Goal: Transaction & Acquisition: Download file/media

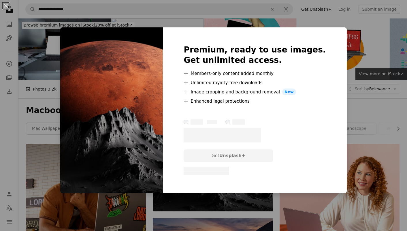
scroll to position [14, 0]
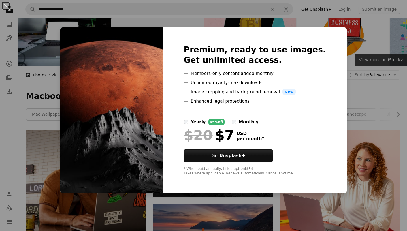
click at [369, 101] on div "An X shape Premium, ready to use images. Get unlimited access. A plus sign Memb…" at bounding box center [203, 115] width 407 height 231
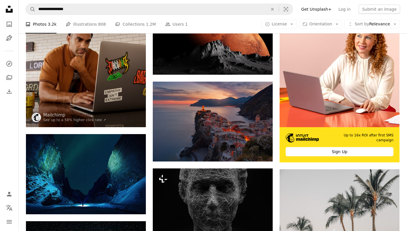
scroll to position [133, 0]
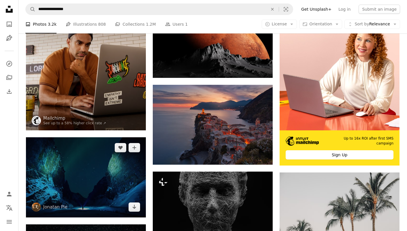
click at [101, 137] on img at bounding box center [86, 177] width 120 height 80
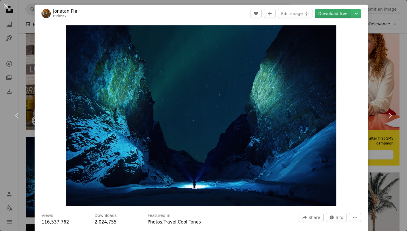
click at [346, 13] on link "Download free" at bounding box center [332, 13] width 36 height 9
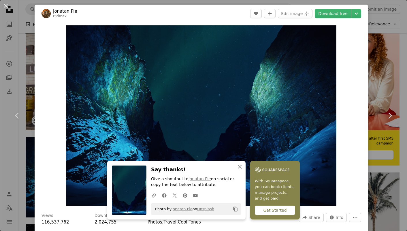
click at [392, 43] on div "An X shape Chevron left Chevron right Jonatan Pie r3dmax A heart A plus sign Ed…" at bounding box center [203, 115] width 407 height 231
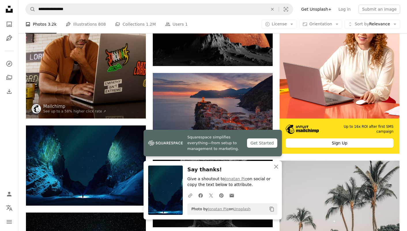
scroll to position [146, 0]
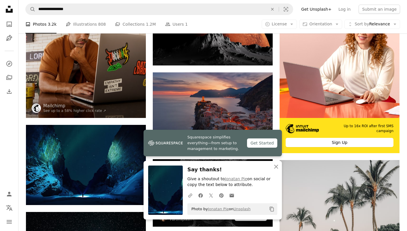
click at [224, 159] on img at bounding box center [213, 192] width 120 height 67
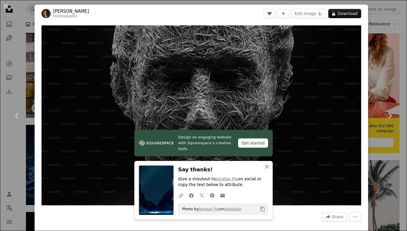
click at [392, 71] on div "An X shape Chevron left Chevron right [PERSON_NAME] For Unsplash+ A heart A plu…" at bounding box center [203, 115] width 407 height 231
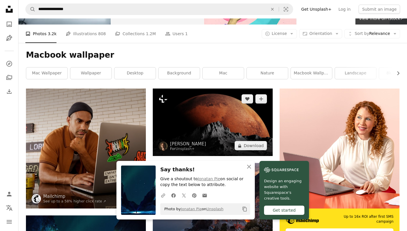
scroll to position [60, 0]
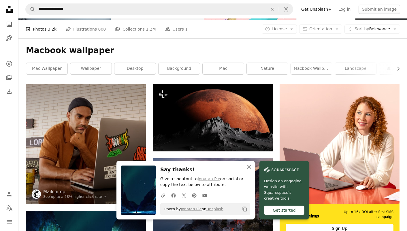
click at [252, 167] on icon "An X shape" at bounding box center [248, 166] width 7 height 7
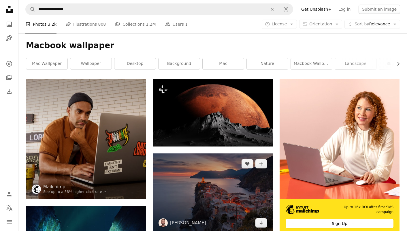
scroll to position [62, 0]
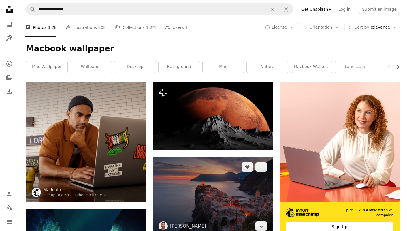
click at [221, 156] on img at bounding box center [213, 196] width 120 height 80
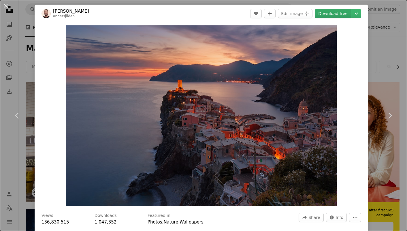
click at [335, 13] on link "Download free" at bounding box center [332, 13] width 36 height 9
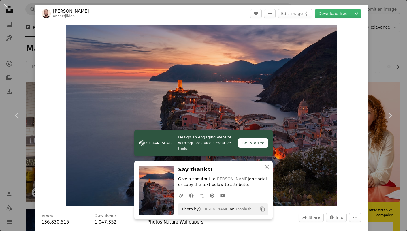
click at [386, 62] on div "An X shape Chevron left Chevron right [PERSON_NAME] andersjilden A heart A plus…" at bounding box center [203, 115] width 407 height 231
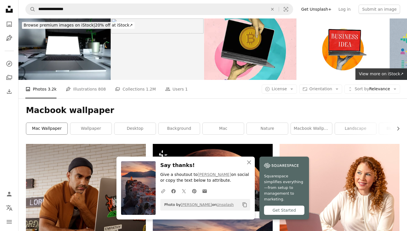
click at [55, 123] on link "mac wallpaper" at bounding box center [46, 129] width 41 height 12
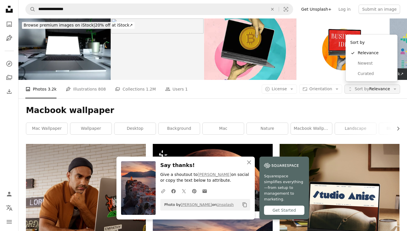
click at [390, 84] on button "Unfold Sort by Relevance Arrow down" at bounding box center [372, 88] width 56 height 9
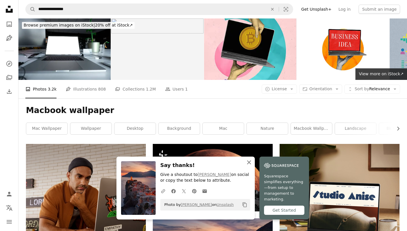
click at [252, 166] on icon "An X shape" at bounding box center [248, 162] width 7 height 7
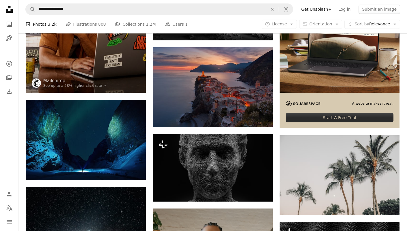
scroll to position [181, 0]
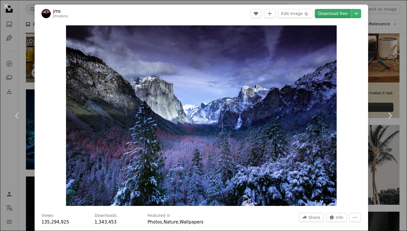
click at [338, 12] on link "Download free" at bounding box center [332, 13] width 36 height 9
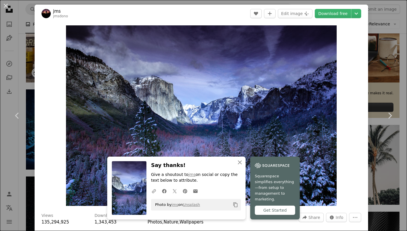
click at [385, 33] on div "An X shape Chevron left Chevron right jms jmsdono A heart A plus sign Edit imag…" at bounding box center [203, 115] width 407 height 231
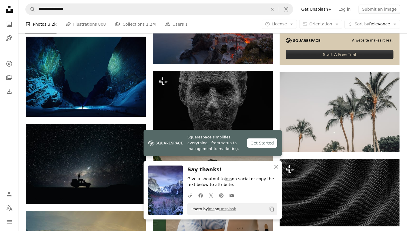
scroll to position [238, 0]
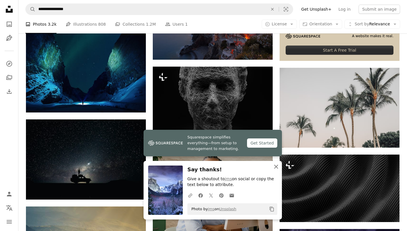
click at [275, 166] on icon "button" at bounding box center [276, 166] width 4 height 4
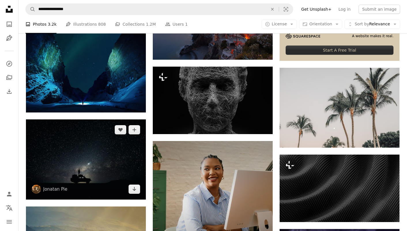
click at [110, 119] on img at bounding box center [86, 159] width 120 height 80
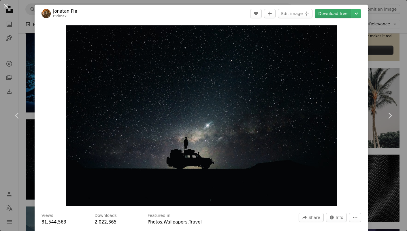
click at [347, 11] on link "Download free" at bounding box center [332, 13] width 36 height 9
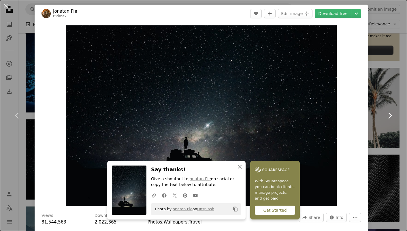
click at [402, 130] on link "Chevron right" at bounding box center [389, 115] width 35 height 55
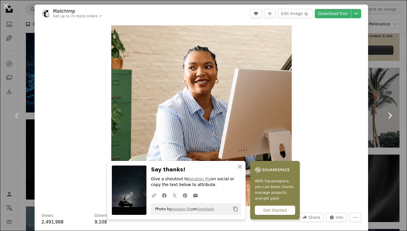
click at [390, 130] on link "Chevron right" at bounding box center [389, 115] width 35 height 55
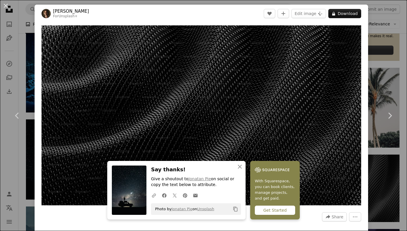
click at [380, 25] on div "An X shape Chevron left Chevron right [PERSON_NAME] For Unsplash+ A heart A plu…" at bounding box center [203, 115] width 407 height 231
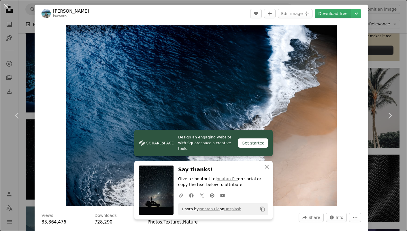
click at [328, 14] on link "Download free" at bounding box center [332, 13] width 36 height 9
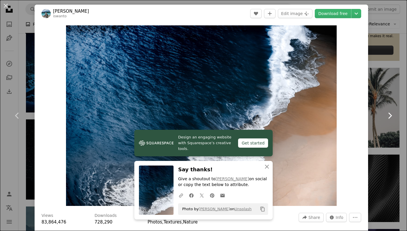
click at [392, 118] on icon "Chevron right" at bounding box center [389, 115] width 9 height 9
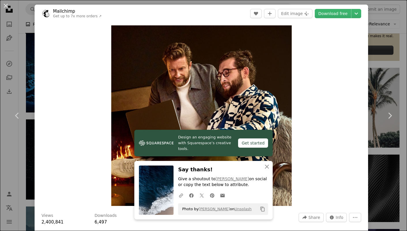
click at [382, 37] on div "An X shape Chevron left Chevron right Mailchimp Get up to 7x more orders ↗ A he…" at bounding box center [203, 115] width 407 height 231
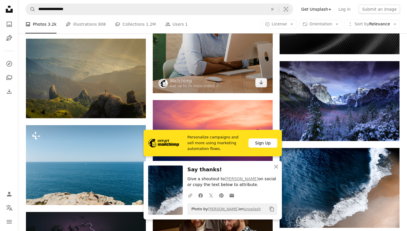
scroll to position [422, 0]
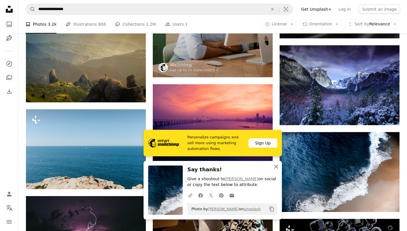
click at [272, 165] on icon "An X shape" at bounding box center [275, 166] width 7 height 7
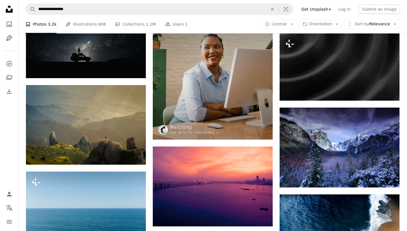
scroll to position [355, 0]
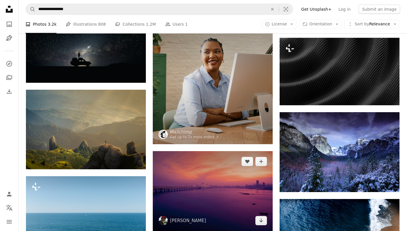
click at [223, 151] on img at bounding box center [213, 191] width 120 height 80
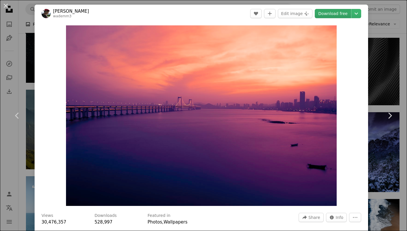
click at [338, 16] on link "Download free" at bounding box center [332, 13] width 36 height 9
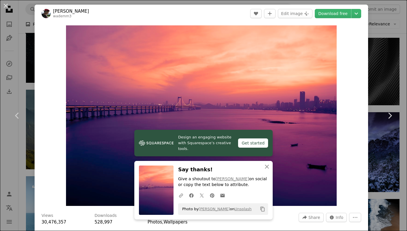
click at [388, 26] on div "An X shape Chevron left Chevron right [PERSON_NAME] wademm3 A heart A plus sign…" at bounding box center [203, 115] width 407 height 231
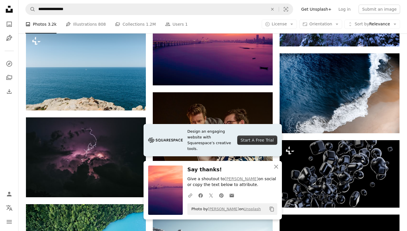
scroll to position [509, 0]
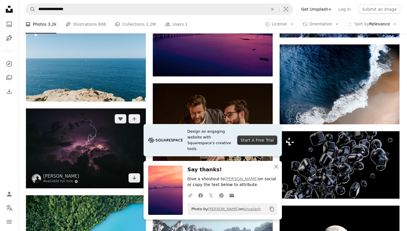
click at [99, 108] on img at bounding box center [86, 148] width 120 height 80
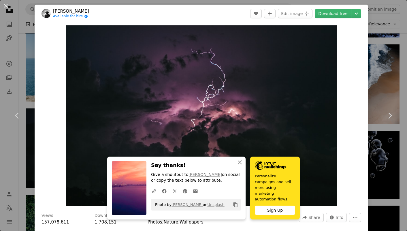
click at [345, 18] on header "[PERSON_NAME] Available for hire A checkmark inside of a circle A heart A plus …" at bounding box center [201, 14] width 333 height 18
click at [345, 15] on link "Download free" at bounding box center [332, 13] width 36 height 9
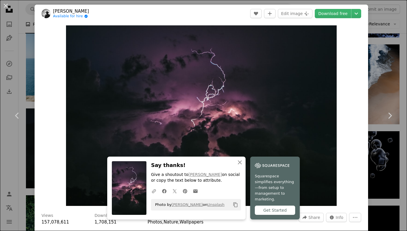
click at [405, 75] on div "An X shape Chevron left Chevron right [PERSON_NAME] Available for hire A checkm…" at bounding box center [203, 115] width 407 height 231
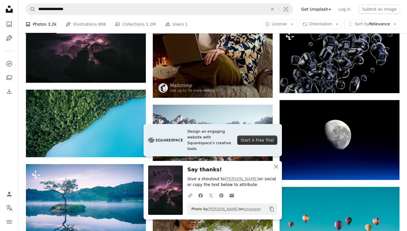
scroll to position [623, 0]
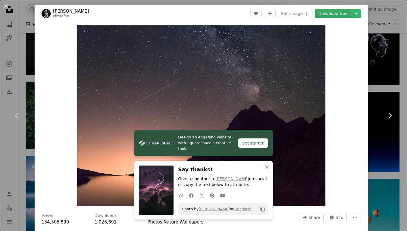
click at [337, 16] on link "Download free" at bounding box center [332, 13] width 36 height 9
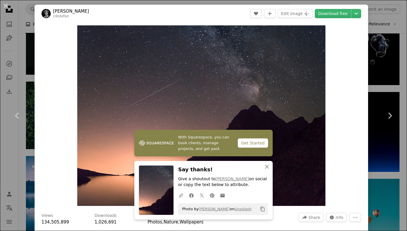
click at [395, 63] on div "An X shape Chevron left Chevron right [PERSON_NAME] cikstefan A heart A plus si…" at bounding box center [203, 115] width 407 height 231
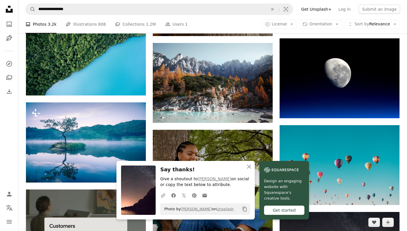
scroll to position [680, 0]
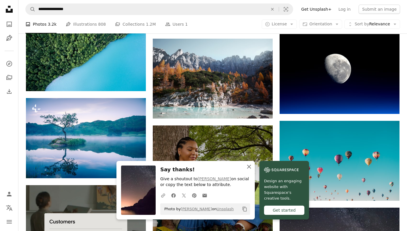
click at [252, 167] on icon "An X shape" at bounding box center [248, 166] width 7 height 7
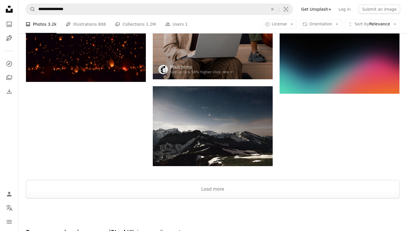
scroll to position [1298, 0]
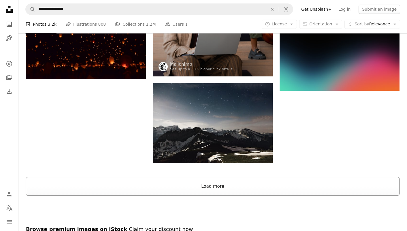
click at [173, 177] on button "Load more" at bounding box center [212, 186] width 373 height 18
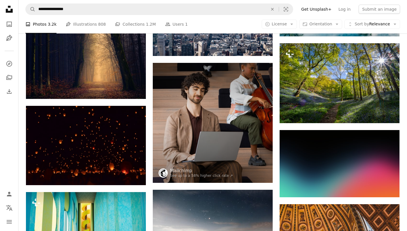
scroll to position [1176, 0]
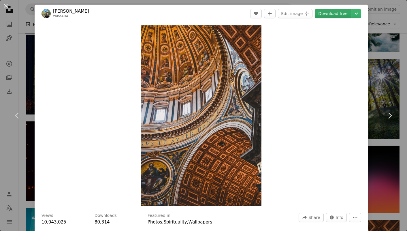
click at [339, 15] on link "Download free" at bounding box center [332, 13] width 36 height 9
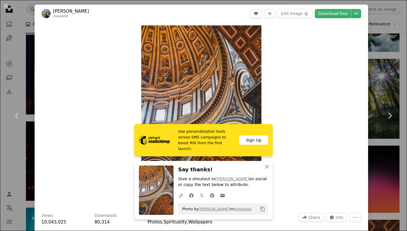
click at [394, 50] on div "An X shape Chevron left Chevron right [PERSON_NAME] zane404 A heart A plus sign…" at bounding box center [203, 115] width 407 height 231
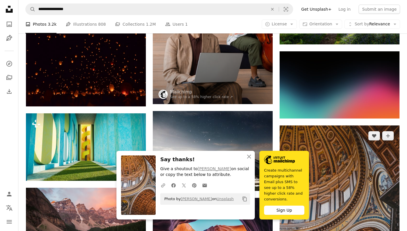
scroll to position [1285, 0]
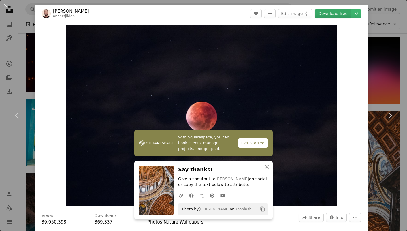
click at [343, 13] on link "Download free" at bounding box center [332, 13] width 36 height 9
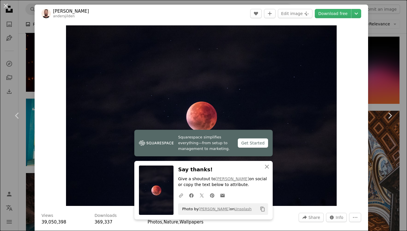
click at [396, 69] on div "An X shape Chevron left Chevron right [PERSON_NAME] andersjilden A heart A plus…" at bounding box center [203, 115] width 407 height 231
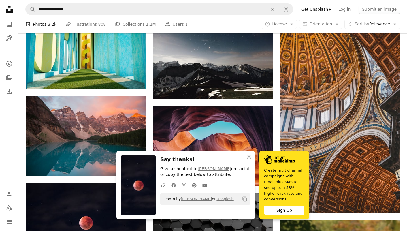
scroll to position [1363, 0]
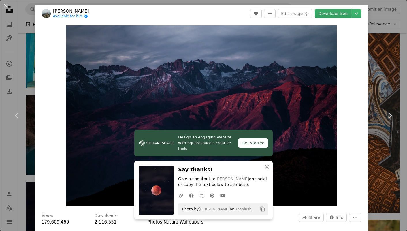
click at [328, 14] on link "Download free" at bounding box center [332, 13] width 36 height 9
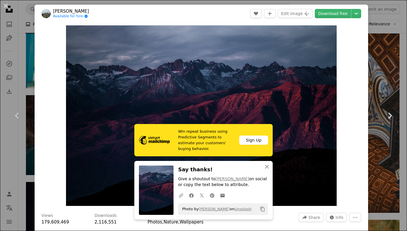
click at [386, 116] on icon "Chevron right" at bounding box center [389, 115] width 9 height 9
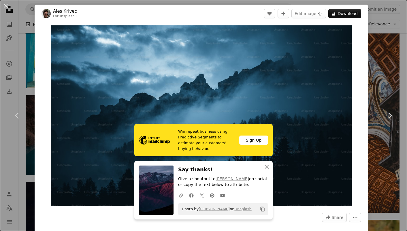
click at [393, 43] on div "An X shape Chevron left Chevron right Ales Krivec For Unsplash+ A heart A plus …" at bounding box center [203, 115] width 407 height 231
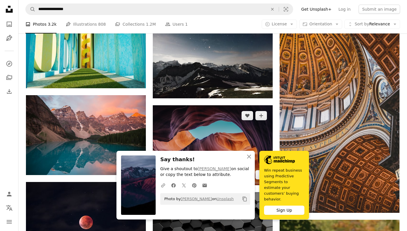
click at [187, 105] on img at bounding box center [213, 145] width 120 height 80
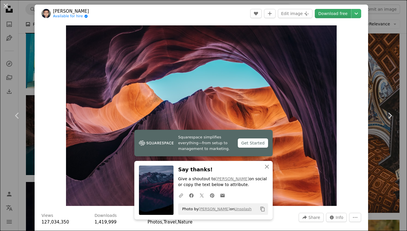
click at [333, 15] on link "Download free" at bounding box center [332, 13] width 36 height 9
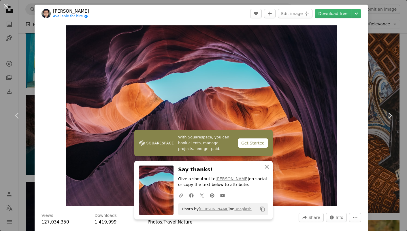
click at [397, 48] on div "An X shape Chevron left Chevron right [PERSON_NAME] Available for hire A checkm…" at bounding box center [203, 115] width 407 height 231
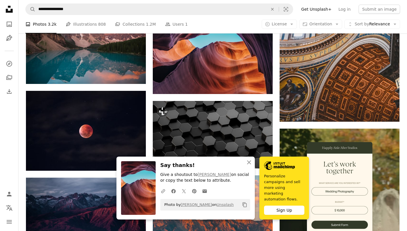
scroll to position [1459, 0]
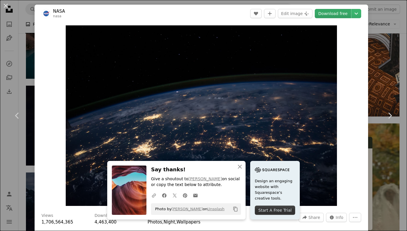
click at [340, 14] on link "Download free" at bounding box center [332, 13] width 36 height 9
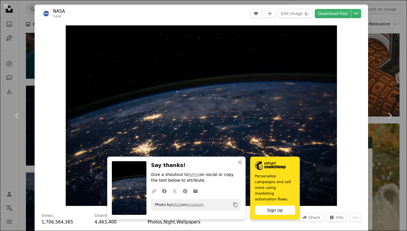
click at [389, 33] on div "An X shape Chevron left Chevron right NASA nasa A heart A plus sign Edit image …" at bounding box center [203, 115] width 407 height 231
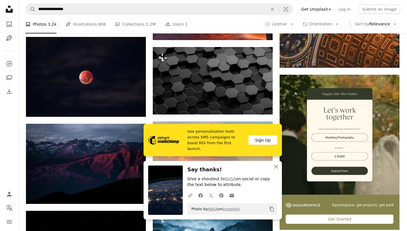
scroll to position [1511, 0]
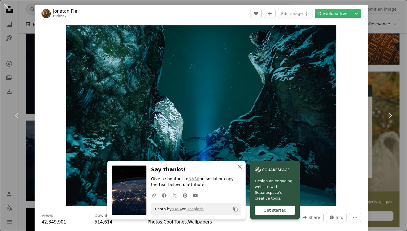
click at [243, 165] on icon "An X shape" at bounding box center [239, 166] width 7 height 7
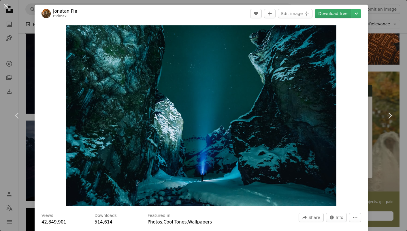
click at [331, 13] on link "Download free" at bounding box center [332, 13] width 36 height 9
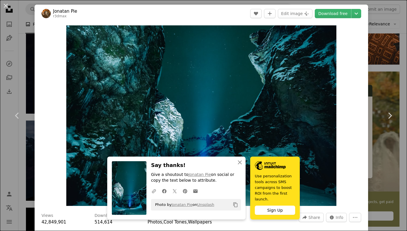
click at [387, 52] on div "An X shape Chevron left Chevron right Jonatan Pie r3dmax A heart A plus sign Ed…" at bounding box center [203, 115] width 407 height 231
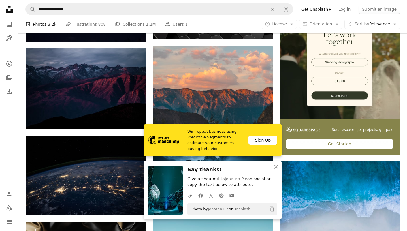
scroll to position [1584, 0]
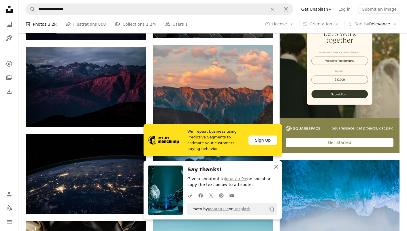
click at [277, 167] on icon "An X shape" at bounding box center [275, 166] width 7 height 7
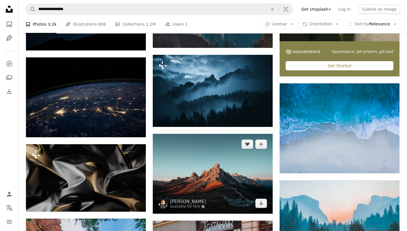
scroll to position [1668, 0]
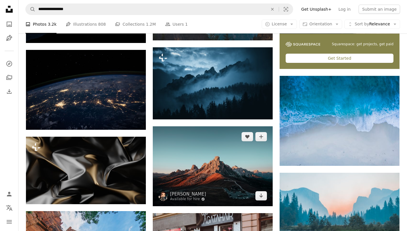
click at [209, 126] on img at bounding box center [213, 166] width 120 height 80
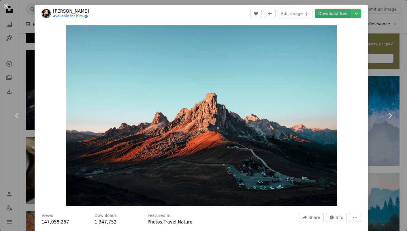
click at [329, 13] on link "Download free" at bounding box center [332, 13] width 36 height 9
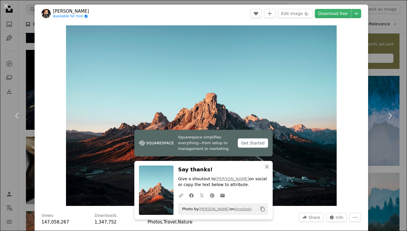
click at [397, 38] on div "An X shape Chevron left Chevron right [PERSON_NAME] Available for hire A checkm…" at bounding box center [203, 115] width 407 height 231
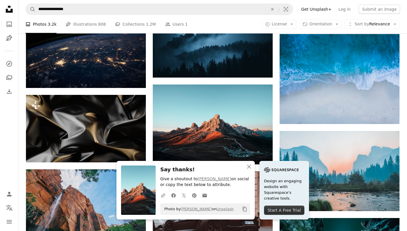
scroll to position [1721, 0]
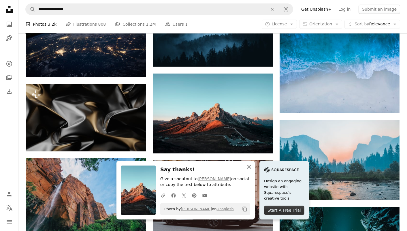
click at [252, 166] on icon "An X shape" at bounding box center [248, 166] width 7 height 7
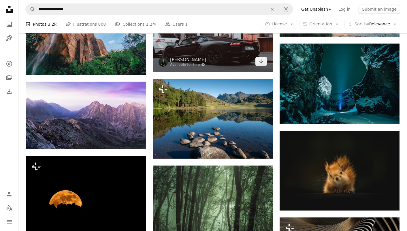
scroll to position [1890, 0]
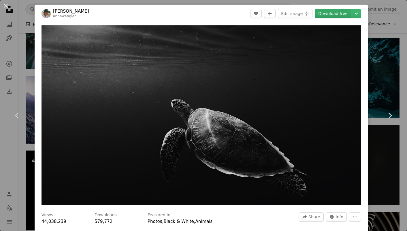
click at [333, 17] on link "Download free" at bounding box center [332, 13] width 36 height 9
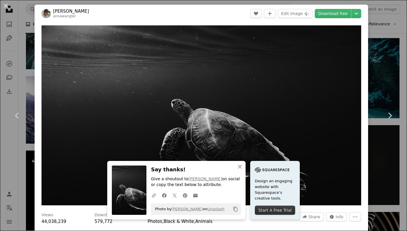
click at [394, 75] on div "An X shape Chevron left Chevron right [PERSON_NAME] annawangler A heart A plus …" at bounding box center [203, 115] width 407 height 231
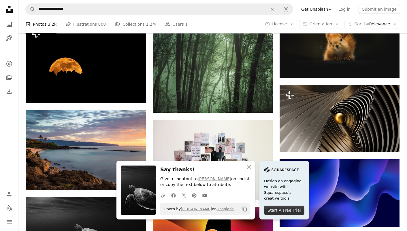
scroll to position [2018, 0]
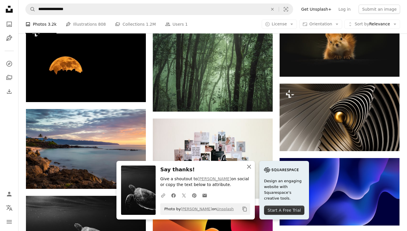
click at [252, 164] on icon "An X shape" at bounding box center [248, 166] width 7 height 7
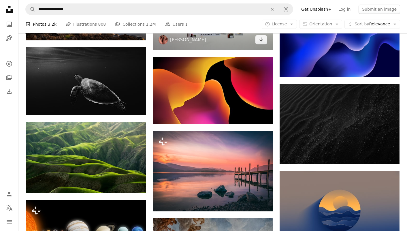
scroll to position [2169, 0]
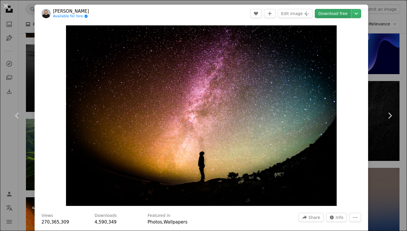
click at [337, 14] on link "Download free" at bounding box center [332, 13] width 36 height 9
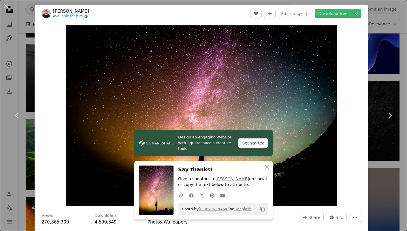
click at [396, 49] on div "An X shape Chevron left Chevron right [PERSON_NAME] Available for hire A checkm…" at bounding box center [203, 115] width 407 height 231
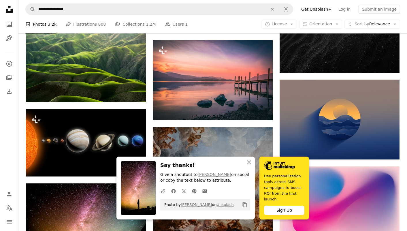
scroll to position [2263, 0]
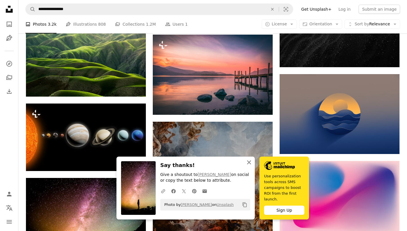
click at [252, 166] on icon "An X shape" at bounding box center [248, 162] width 7 height 7
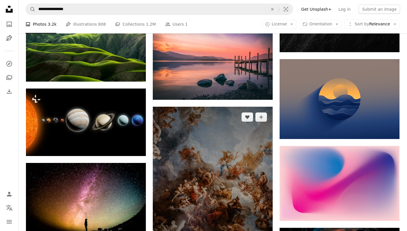
scroll to position [2286, 0]
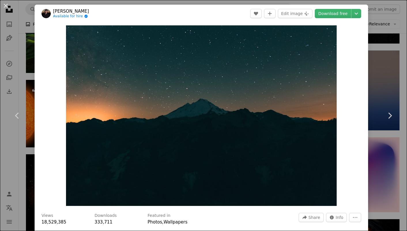
click at [387, 54] on div "An X shape Chevron left Chevron right [PERSON_NAME] Available for hire A checkm…" at bounding box center [203, 115] width 407 height 231
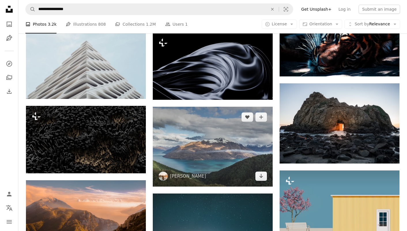
scroll to position [2514, 0]
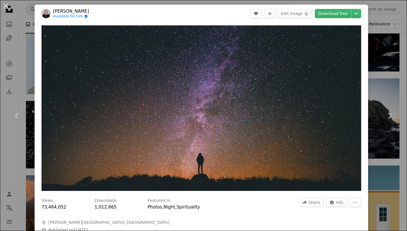
click at [384, 75] on div "An X shape Chevron left Chevron right [PERSON_NAME] Available for hire A checkm…" at bounding box center [203, 115] width 407 height 231
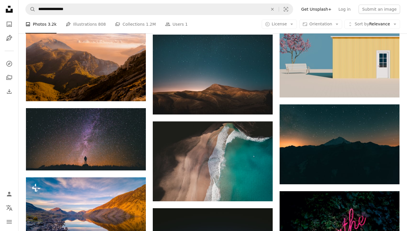
scroll to position [2667, 0]
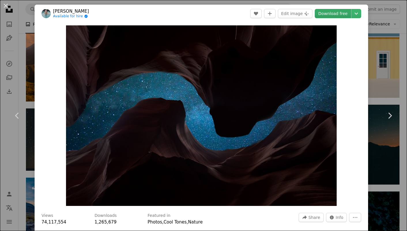
click at [335, 13] on link "Download free" at bounding box center [332, 13] width 36 height 9
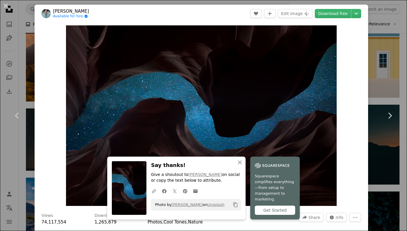
click at [402, 62] on div "An X shape Chevron left Chevron right [PERSON_NAME] Available for hire A checkm…" at bounding box center [203, 115] width 407 height 231
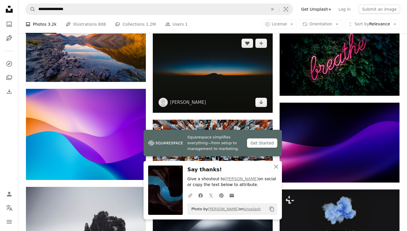
scroll to position [2844, 0]
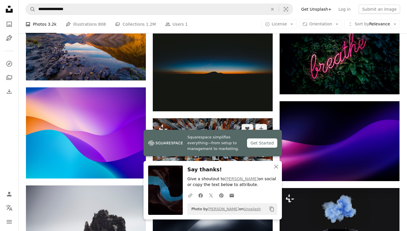
click at [217, 118] on img at bounding box center [213, 151] width 120 height 67
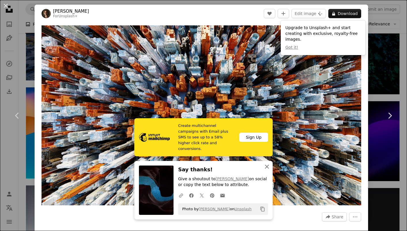
click at [267, 164] on icon "An X shape" at bounding box center [266, 166] width 7 height 7
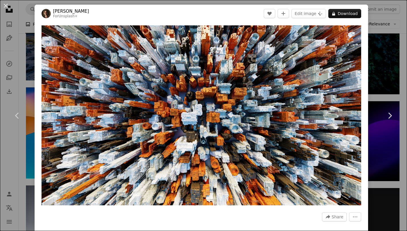
click at [207, 120] on img "Zoom in on this image" at bounding box center [200, 115] width 319 height 180
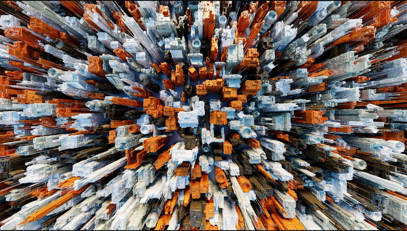
click at [206, 111] on img "Zoom out on this image" at bounding box center [203, 115] width 407 height 229
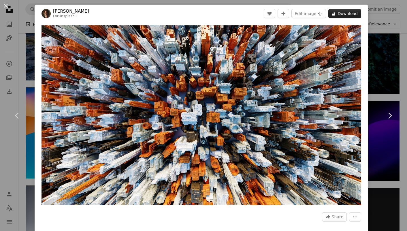
click at [344, 12] on button "A lock Download" at bounding box center [344, 13] width 33 height 9
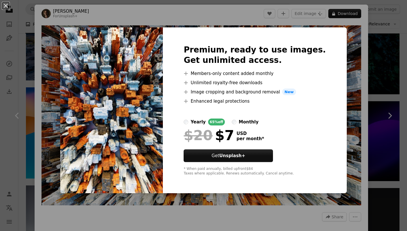
click at [393, 64] on div "An X shape Premium, ready to use images. Get unlimited access. A plus sign Memb…" at bounding box center [203, 115] width 407 height 231
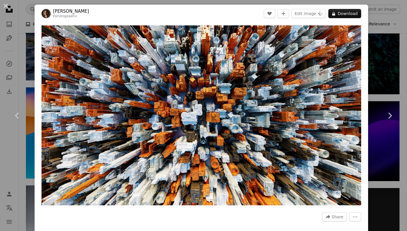
click at [399, 54] on div "An X shape Chevron left Chevron right [PERSON_NAME] For Unsplash+ A heart A plu…" at bounding box center [203, 115] width 407 height 231
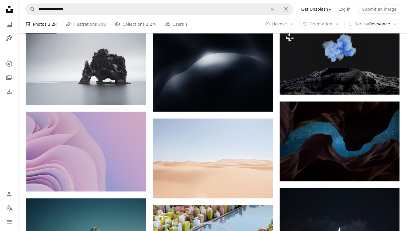
scroll to position [3005, 0]
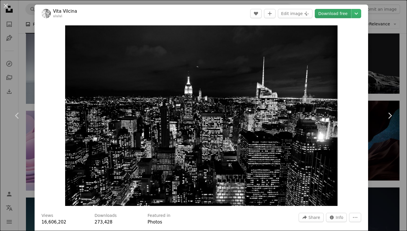
click at [342, 15] on link "Download free" at bounding box center [332, 13] width 36 height 9
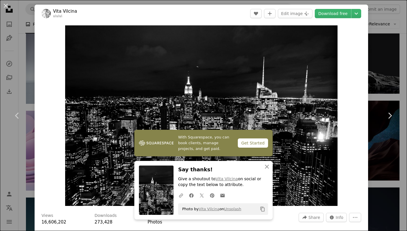
click at [379, 151] on div "An X shape Chevron left Chevron right Vita Vilcina vivivi A heart A plus sign E…" at bounding box center [203, 115] width 407 height 231
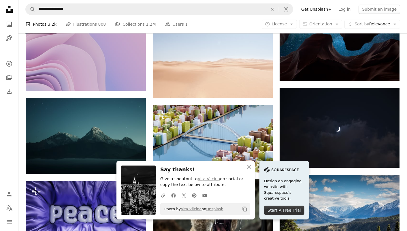
scroll to position [3108, 0]
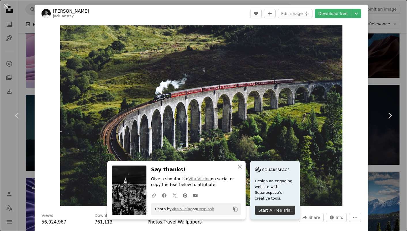
click at [378, 37] on div "An X shape Chevron left Chevron right [PERSON_NAME] jack_anstey A heart A plus …" at bounding box center [203, 115] width 407 height 231
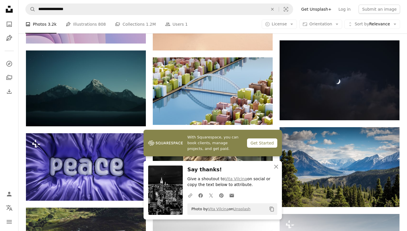
scroll to position [3156, 0]
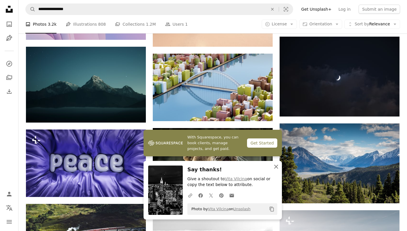
click at [275, 164] on icon "An X shape" at bounding box center [275, 166] width 7 height 7
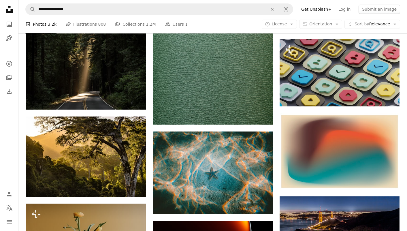
scroll to position [3595, 0]
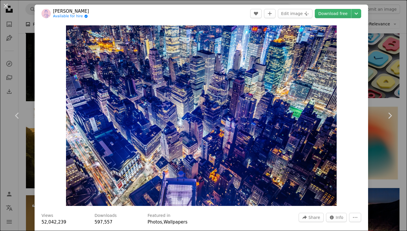
click at [395, 43] on div "An X shape Chevron left Chevron right Denys Nevozhai Available for hire A check…" at bounding box center [203, 115] width 407 height 231
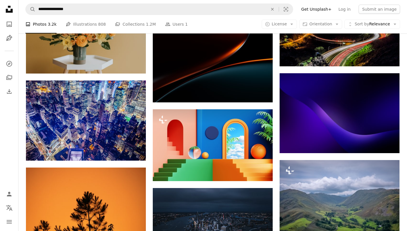
scroll to position [3810, 0]
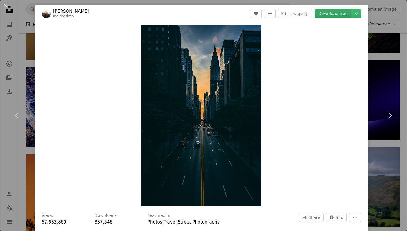
click at [330, 14] on link "Download free" at bounding box center [332, 13] width 36 height 9
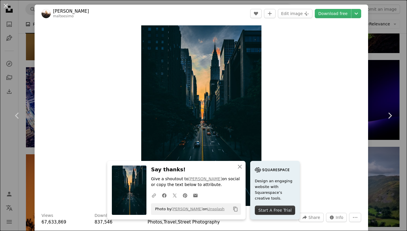
click at [389, 62] on div "An X shape Chevron left Chevron right [PERSON_NAME] malteesimo A heart A plus s…" at bounding box center [203, 115] width 407 height 231
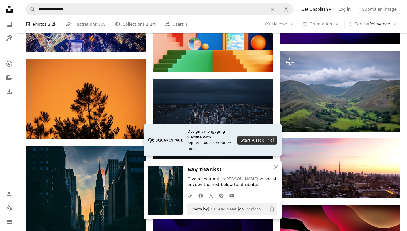
scroll to position [3906, 0]
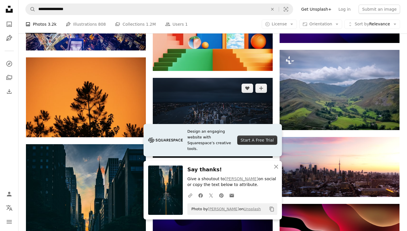
click at [219, 78] on img at bounding box center [213, 118] width 120 height 80
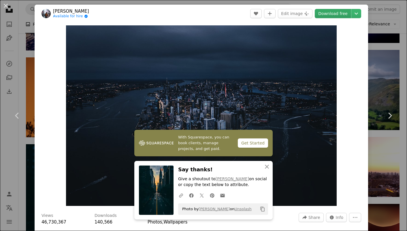
click at [331, 17] on link "Download free" at bounding box center [332, 13] width 36 height 9
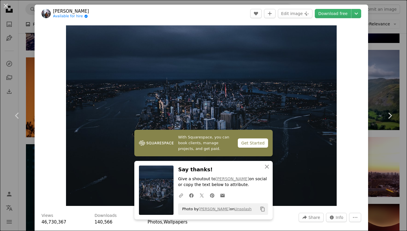
click at [384, 78] on div "An X shape Chevron left Chevron right Andre Benz Available for hire A checkmark…" at bounding box center [203, 115] width 407 height 231
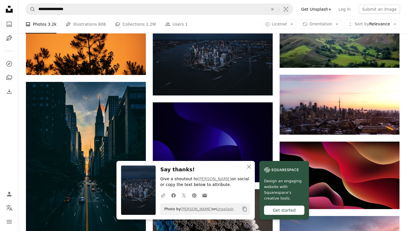
scroll to position [3973, 0]
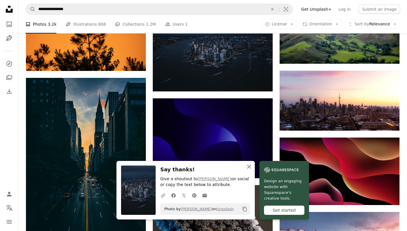
click at [251, 167] on icon "button" at bounding box center [249, 166] width 4 height 4
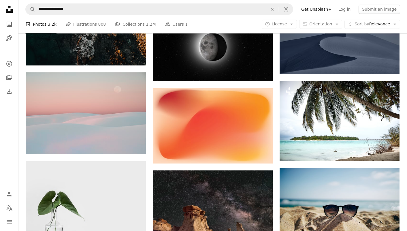
scroll to position [5214, 0]
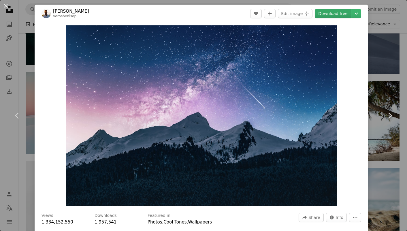
click at [342, 16] on link "Download free" at bounding box center [332, 13] width 36 height 9
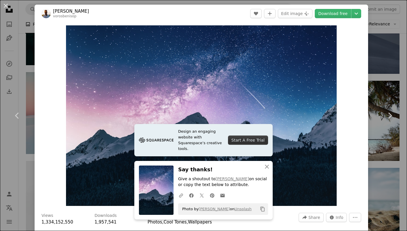
click at [393, 69] on div "An X shape Chevron left Chevron right [PERSON_NAME] vorosbenisop A heart A plus…" at bounding box center [203, 115] width 407 height 231
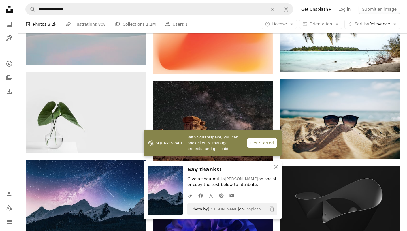
scroll to position [5303, 0]
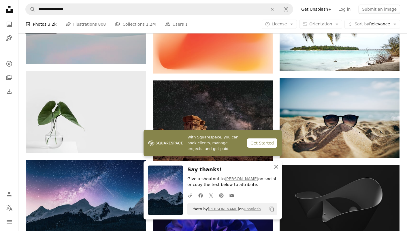
click at [274, 169] on icon "An X shape" at bounding box center [275, 166] width 7 height 7
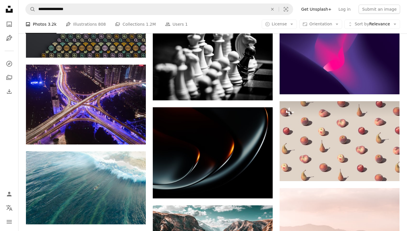
scroll to position [7158, 0]
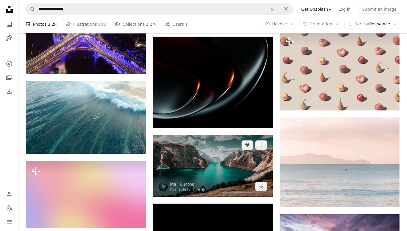
click at [204, 134] on img at bounding box center [213, 165] width 120 height 62
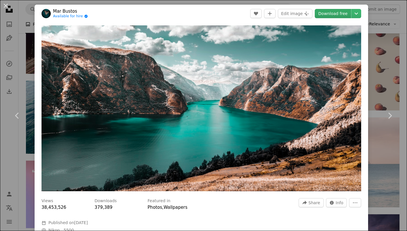
click at [343, 12] on link "Download free" at bounding box center [332, 13] width 36 height 9
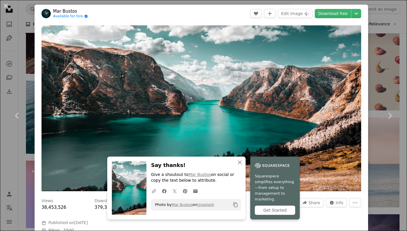
click at [391, 52] on div "An X shape Chevron left Chevron right Mar [PERSON_NAME] Available for hire A ch…" at bounding box center [203, 115] width 407 height 231
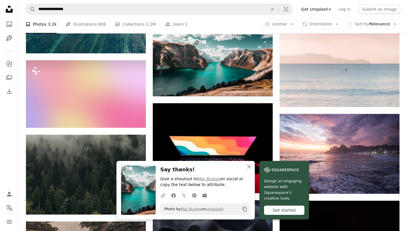
scroll to position [7259, 0]
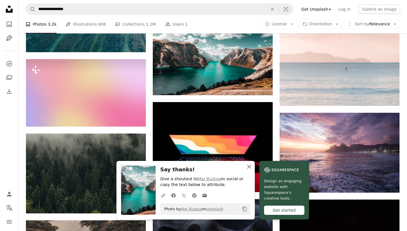
click at [251, 166] on icon "button" at bounding box center [249, 166] width 4 height 4
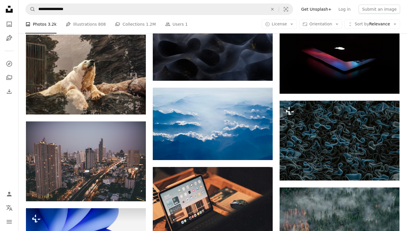
scroll to position [7444, 0]
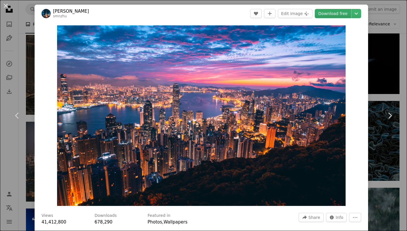
click at [329, 14] on link "Download free" at bounding box center [332, 13] width 36 height 9
